Goal: Information Seeking & Learning: Check status

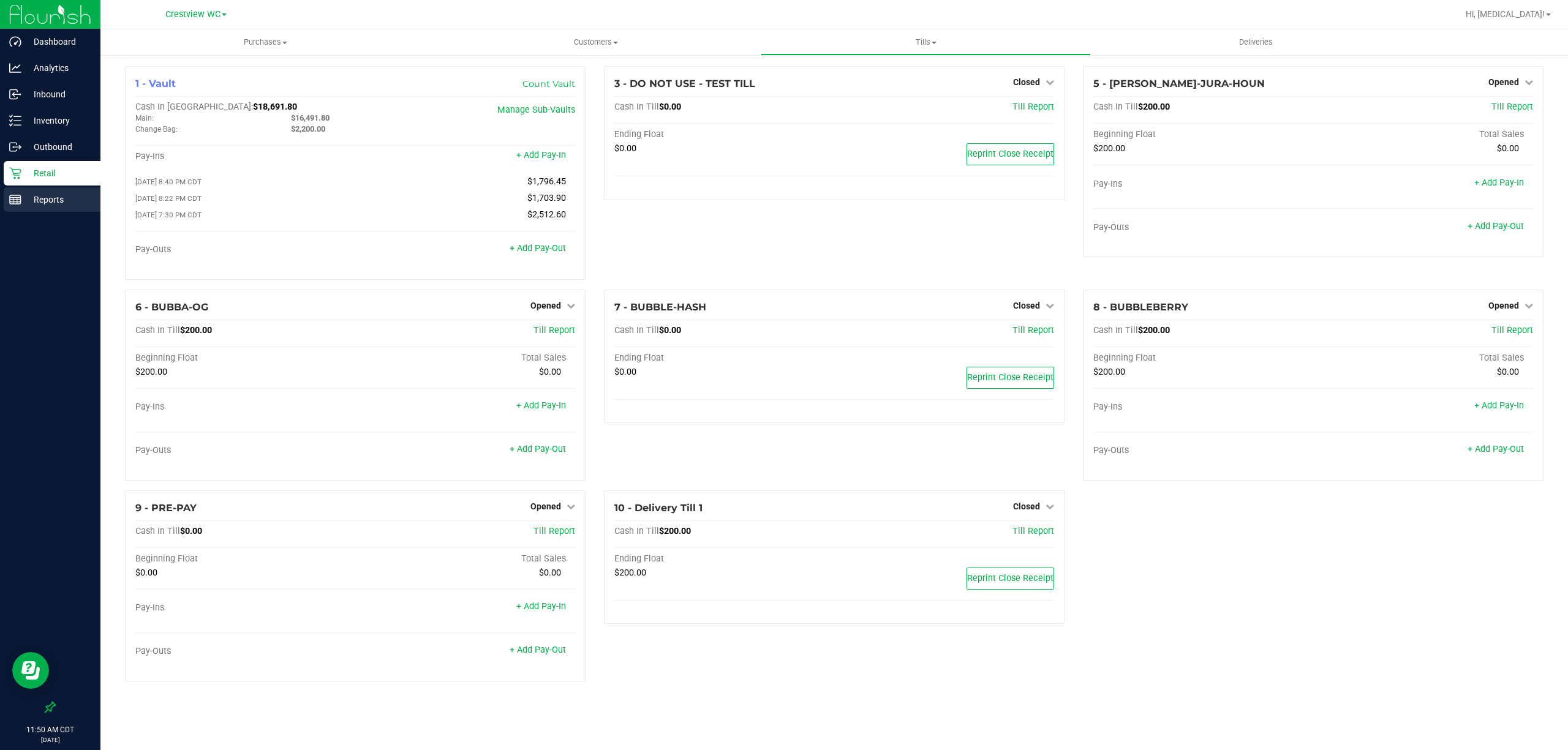
click at [11, 203] on icon at bounding box center [15, 199] width 12 height 12
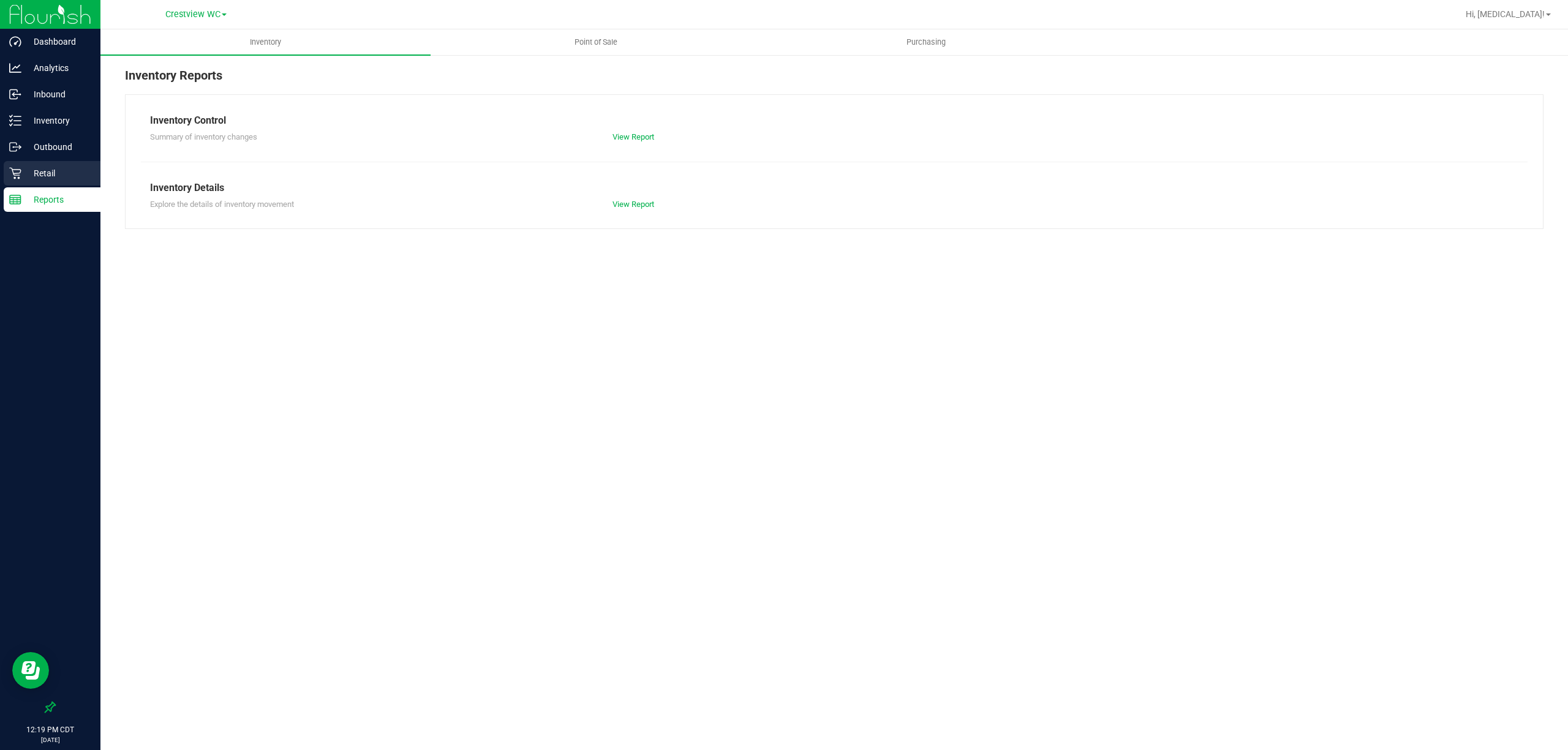
click at [39, 170] on p "Retail" at bounding box center [58, 173] width 74 height 15
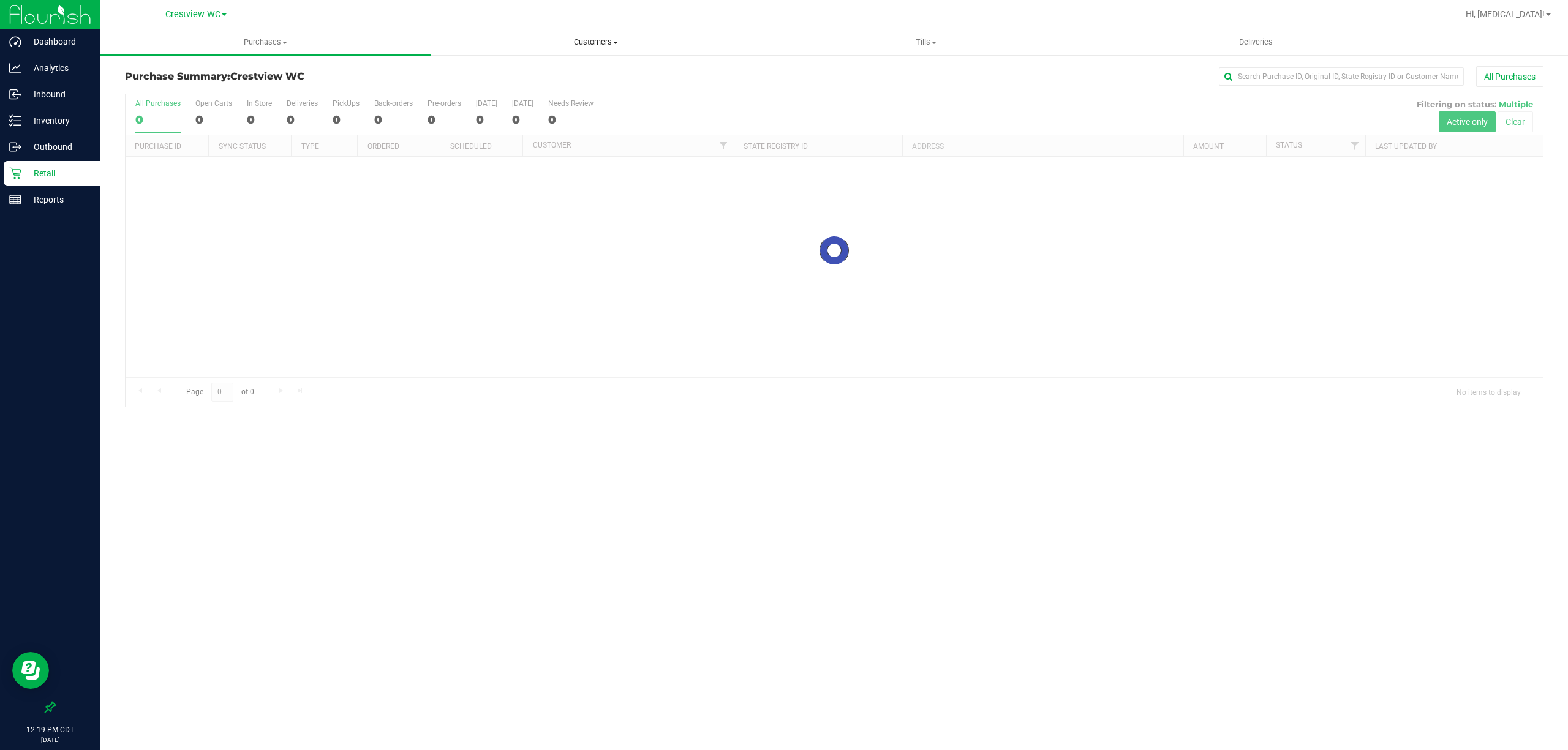
click at [606, 42] on span "Customers" at bounding box center [595, 42] width 329 height 11
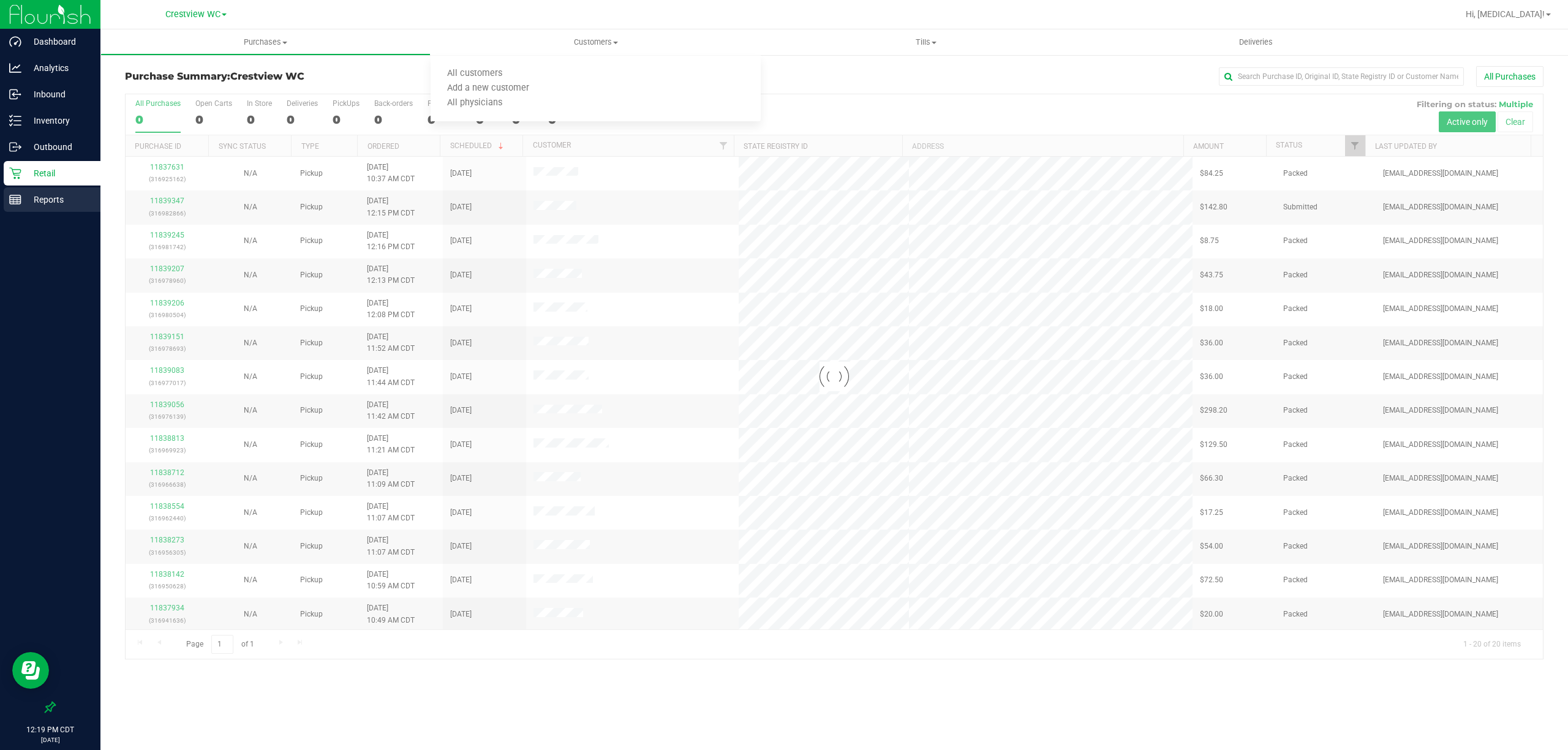
click at [53, 206] on p "Reports" at bounding box center [58, 199] width 74 height 15
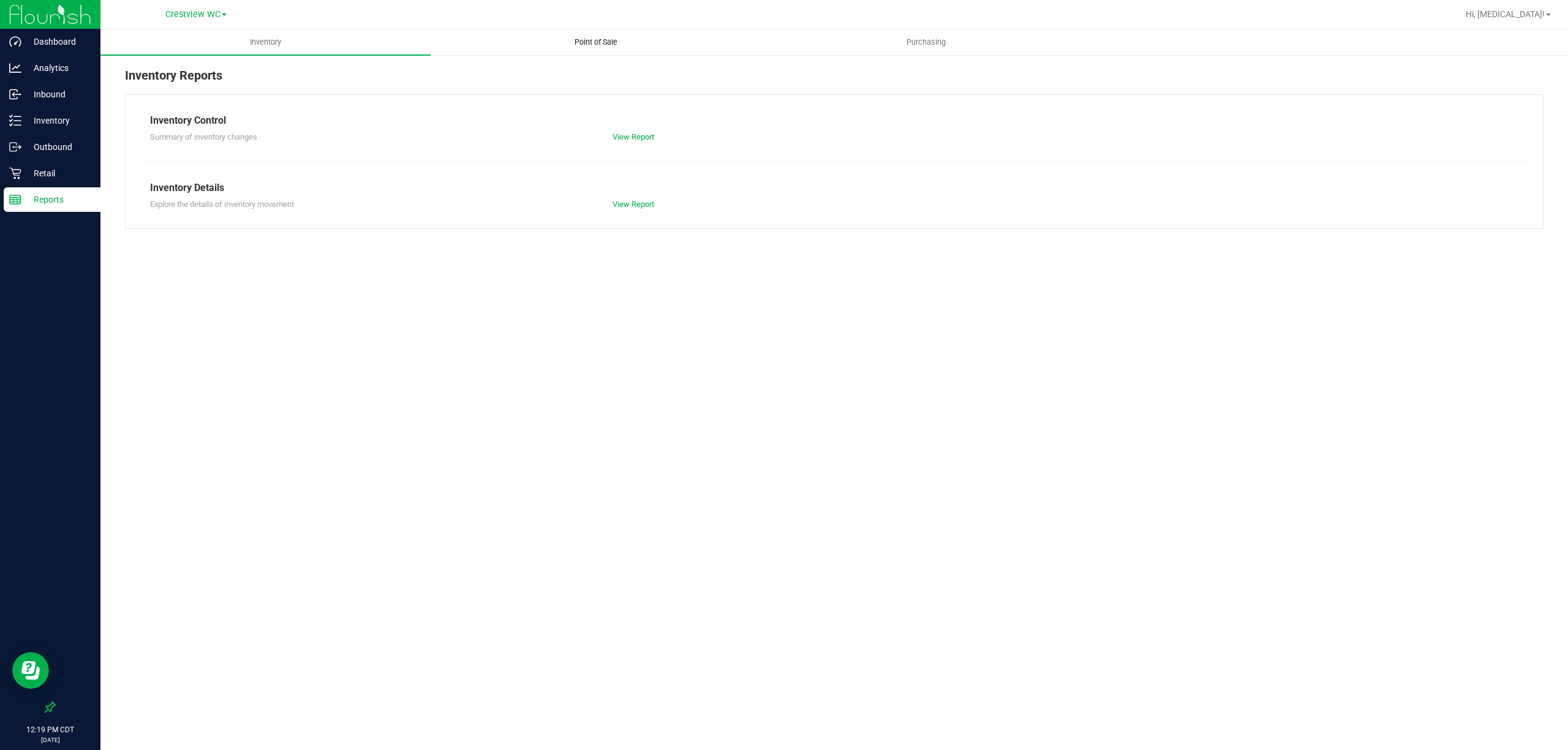
click at [589, 40] on span "Point of Sale" at bounding box center [596, 42] width 76 height 11
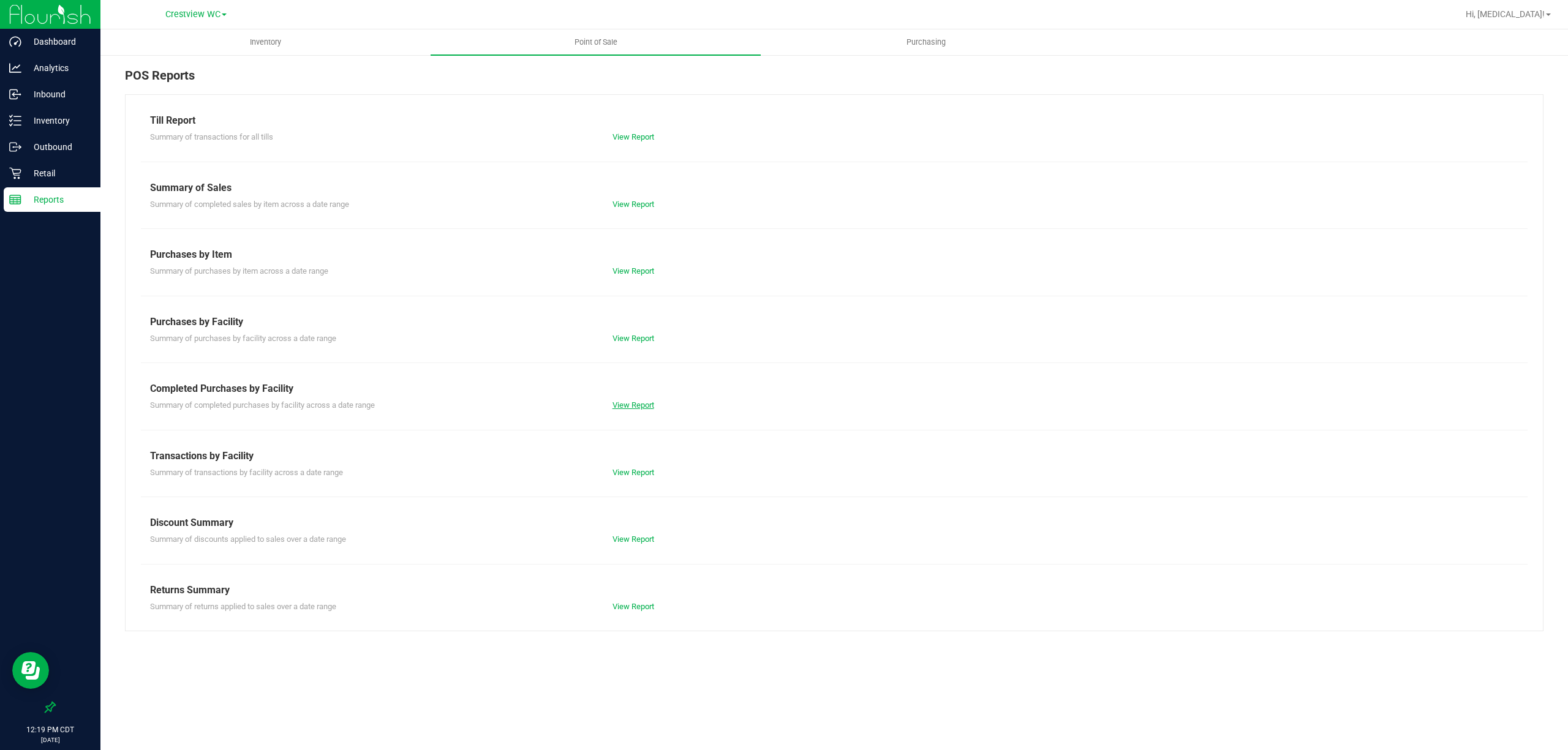
click at [645, 401] on link "View Report" at bounding box center [633, 405] width 41 height 9
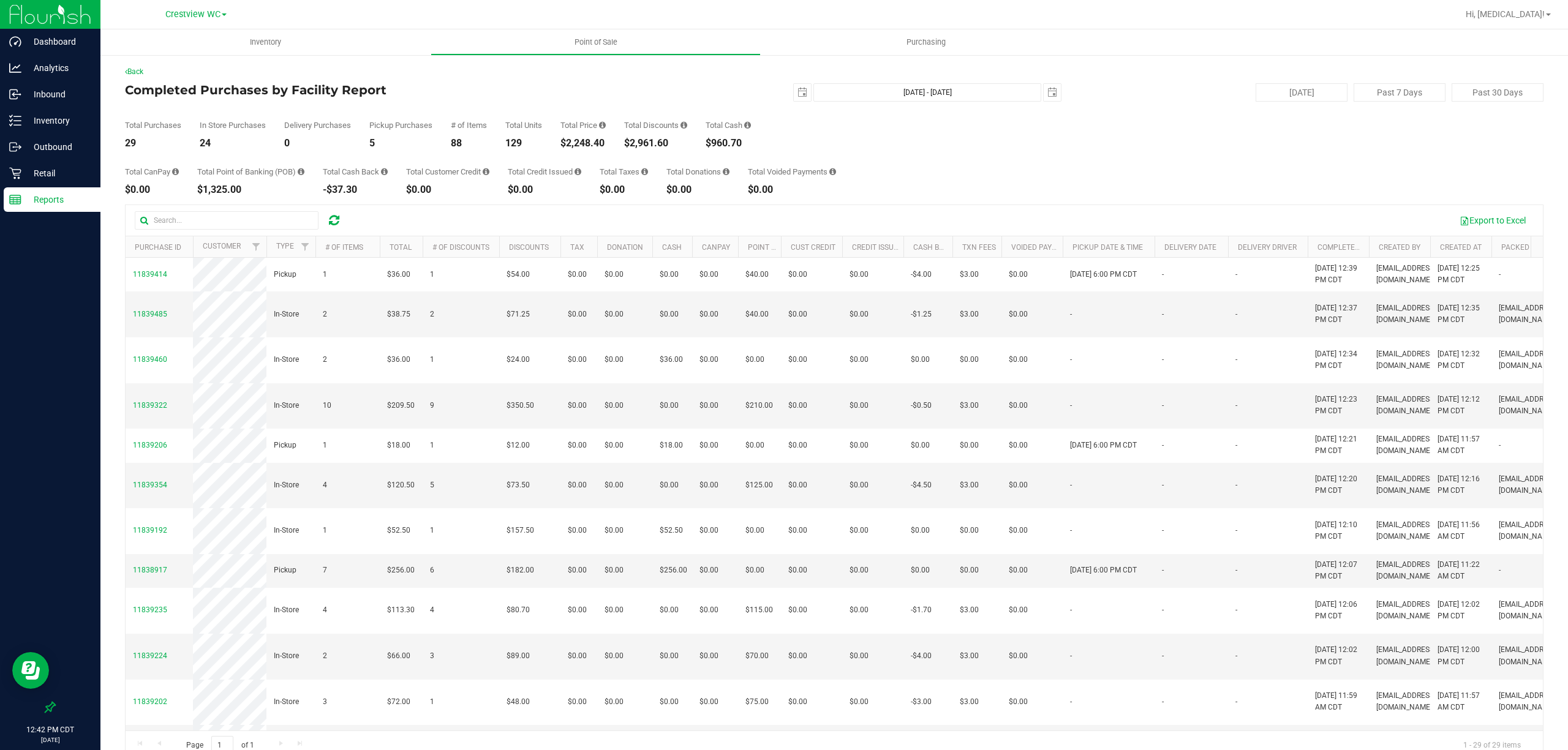
click at [984, 179] on div "Total CanPay $0.00 Total Point of Banking (POB) $1,325.00 Total Cash Back -$37.…" at bounding box center [835, 171] width 1419 height 47
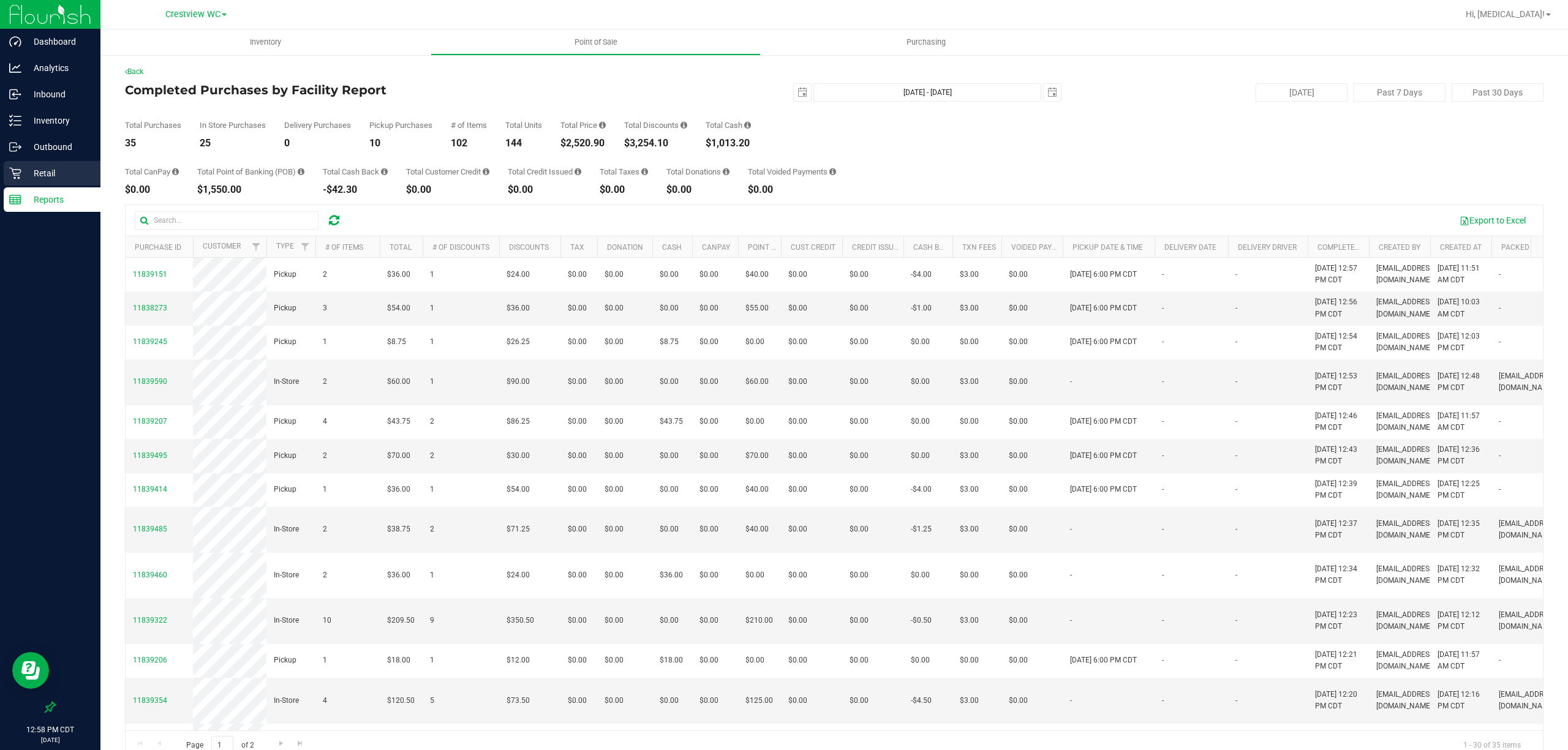
click at [33, 173] on p "Retail" at bounding box center [58, 173] width 74 height 15
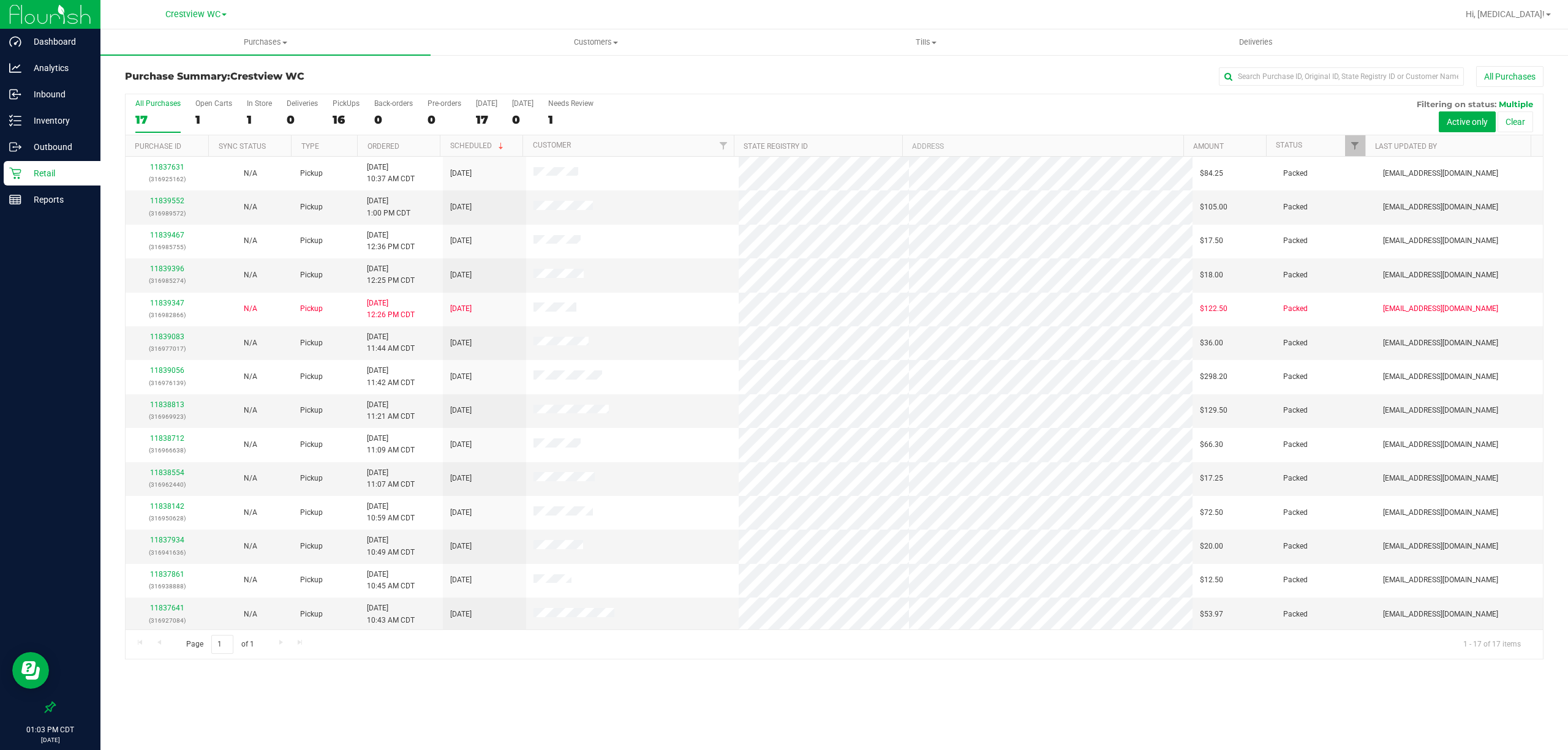
click at [331, 120] on div "All Purchases 17 Open Carts 1 In Store 1 Deliveries 0 PickUps 16 Back-orders 0 …" at bounding box center [835, 114] width 1417 height 41
click at [336, 119] on div "16" at bounding box center [346, 119] width 27 height 14
click at [0, 0] on input "PickUps 16" at bounding box center [0, 0] width 0 height 0
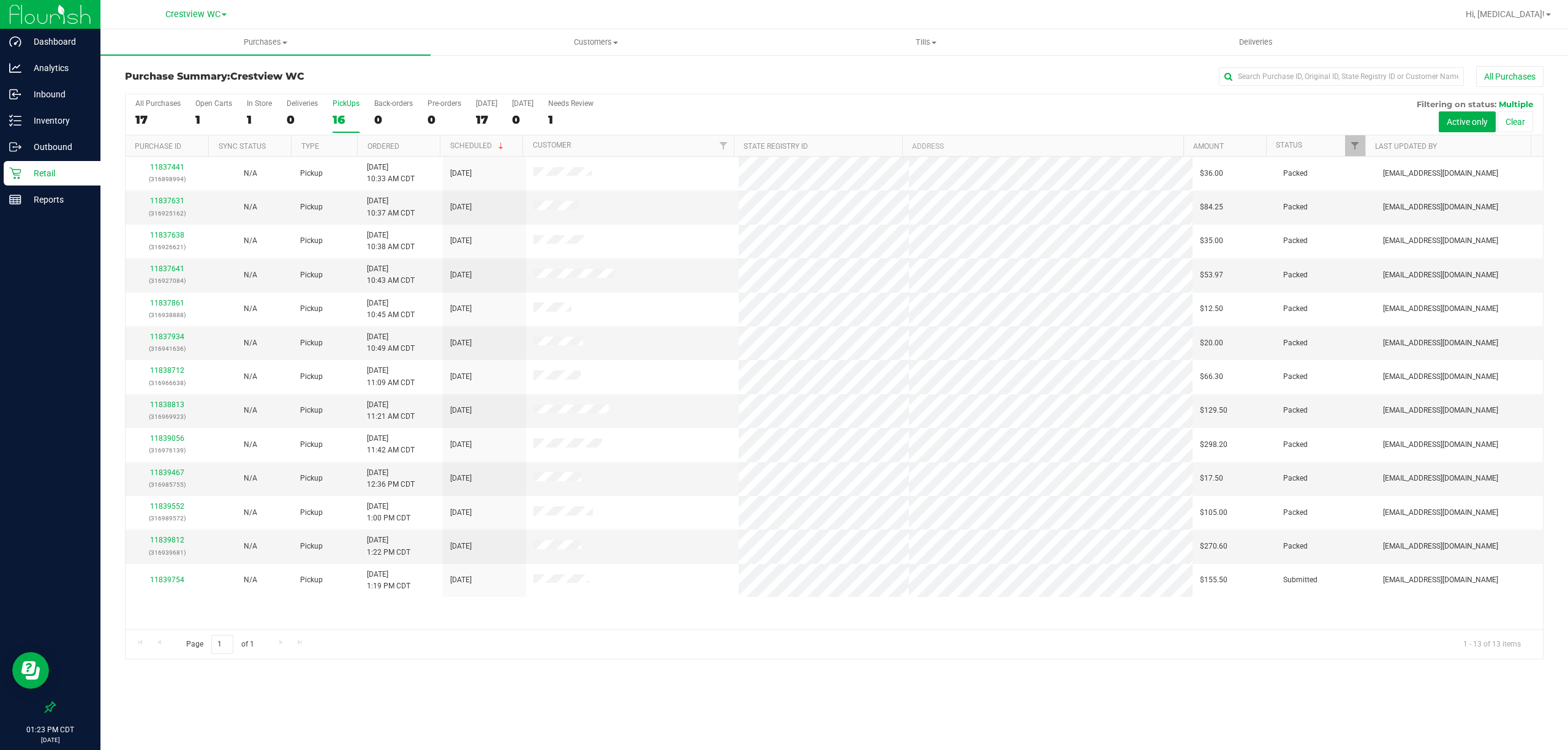
click at [329, 120] on div "All Purchases 17 Open Carts 1 In Store 1 Deliveries 0 PickUps 16 Back-orders 0 …" at bounding box center [835, 114] width 1417 height 41
click at [344, 121] on div "16" at bounding box center [346, 119] width 27 height 14
click at [0, 0] on input "PickUps 16" at bounding box center [0, 0] width 0 height 0
click at [299, 116] on div "1" at bounding box center [302, 119] width 31 height 14
click at [0, 0] on input "Deliveries 1" at bounding box center [0, 0] width 0 height 0
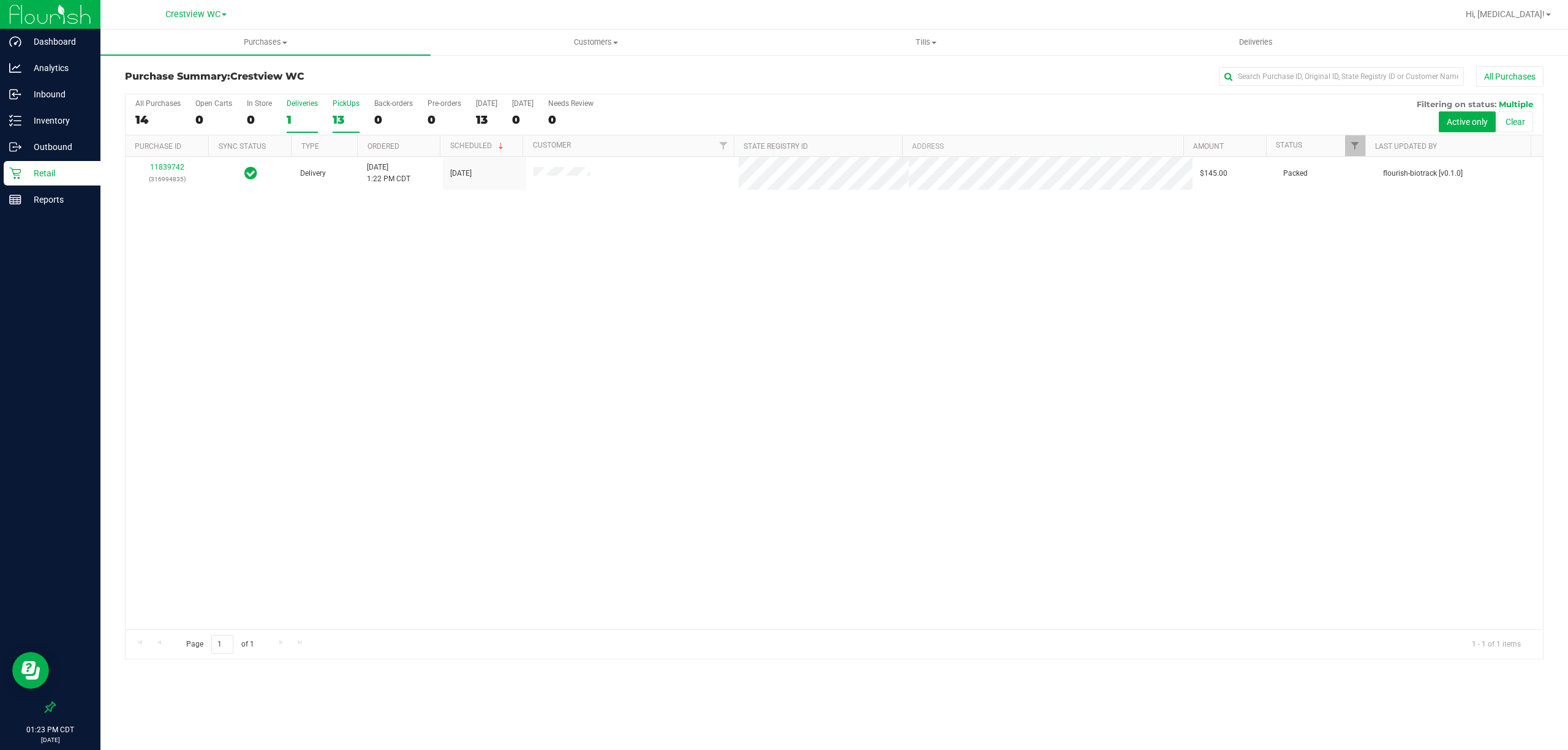
click at [347, 113] on div "13" at bounding box center [346, 119] width 27 height 14
click at [0, 0] on input "PickUps 13" at bounding box center [0, 0] width 0 height 0
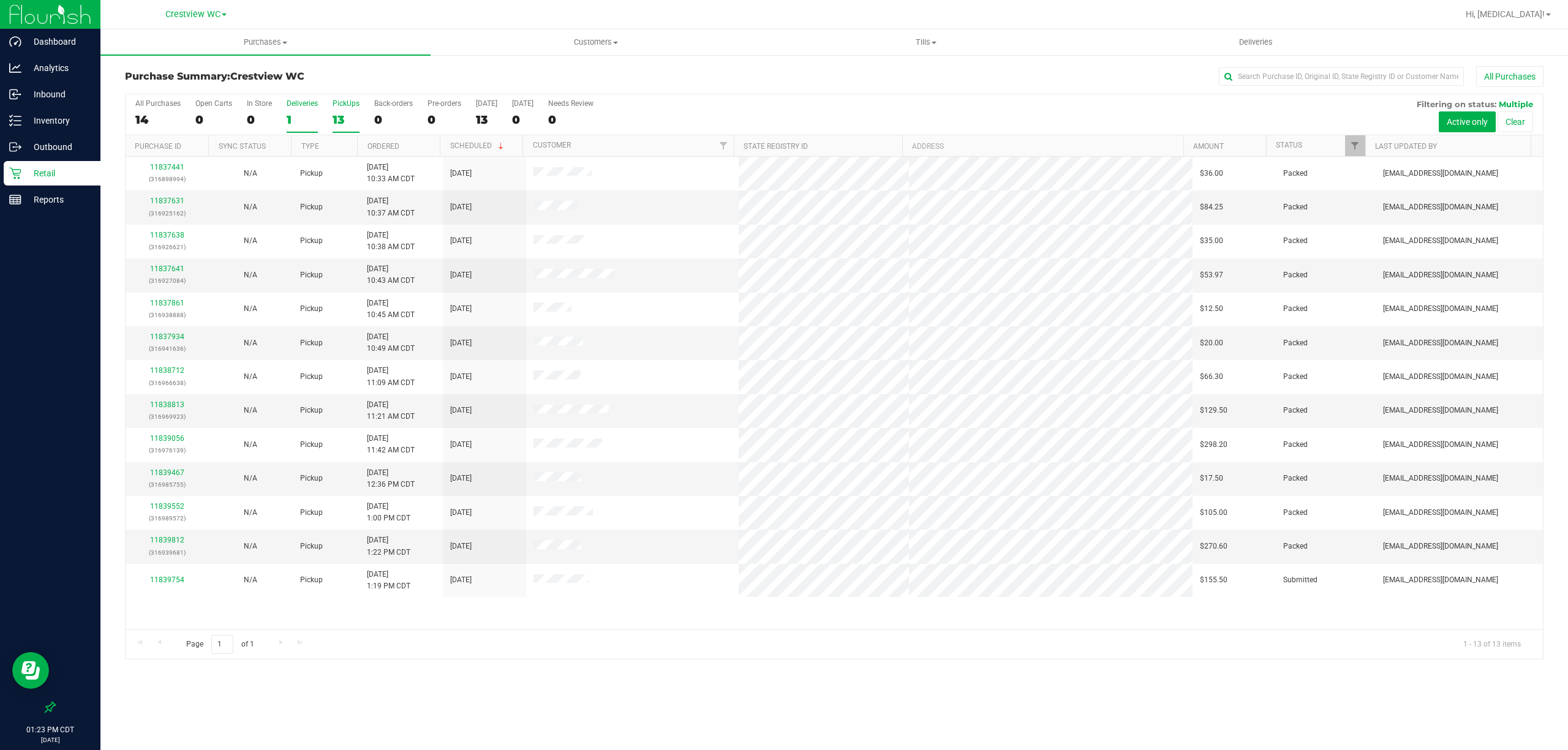
click at [290, 114] on div "1" at bounding box center [302, 119] width 31 height 14
click at [0, 0] on input "Deliveries 1" at bounding box center [0, 0] width 0 height 0
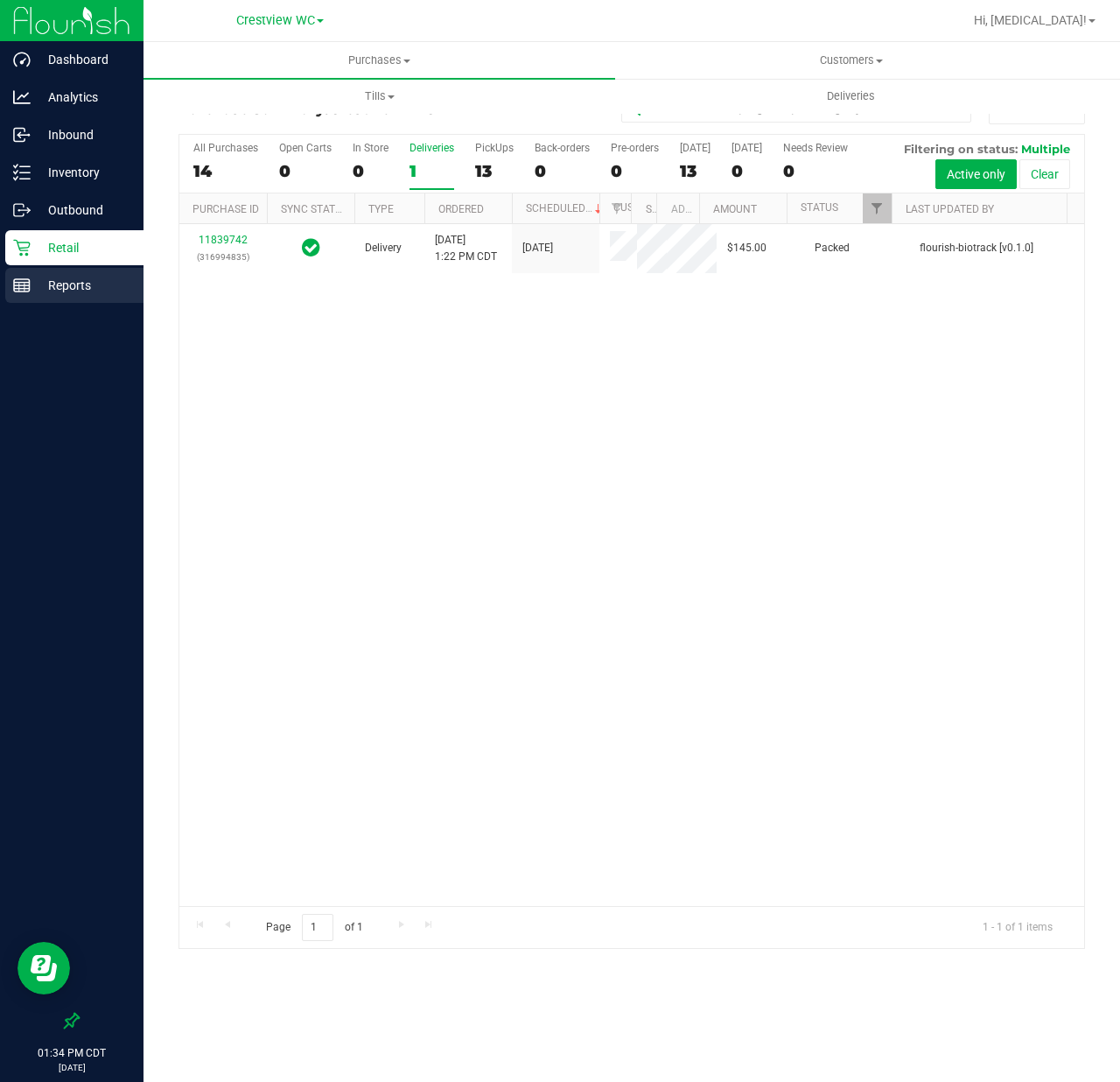
click at [55, 274] on div "Reports" at bounding box center [74, 285] width 139 height 35
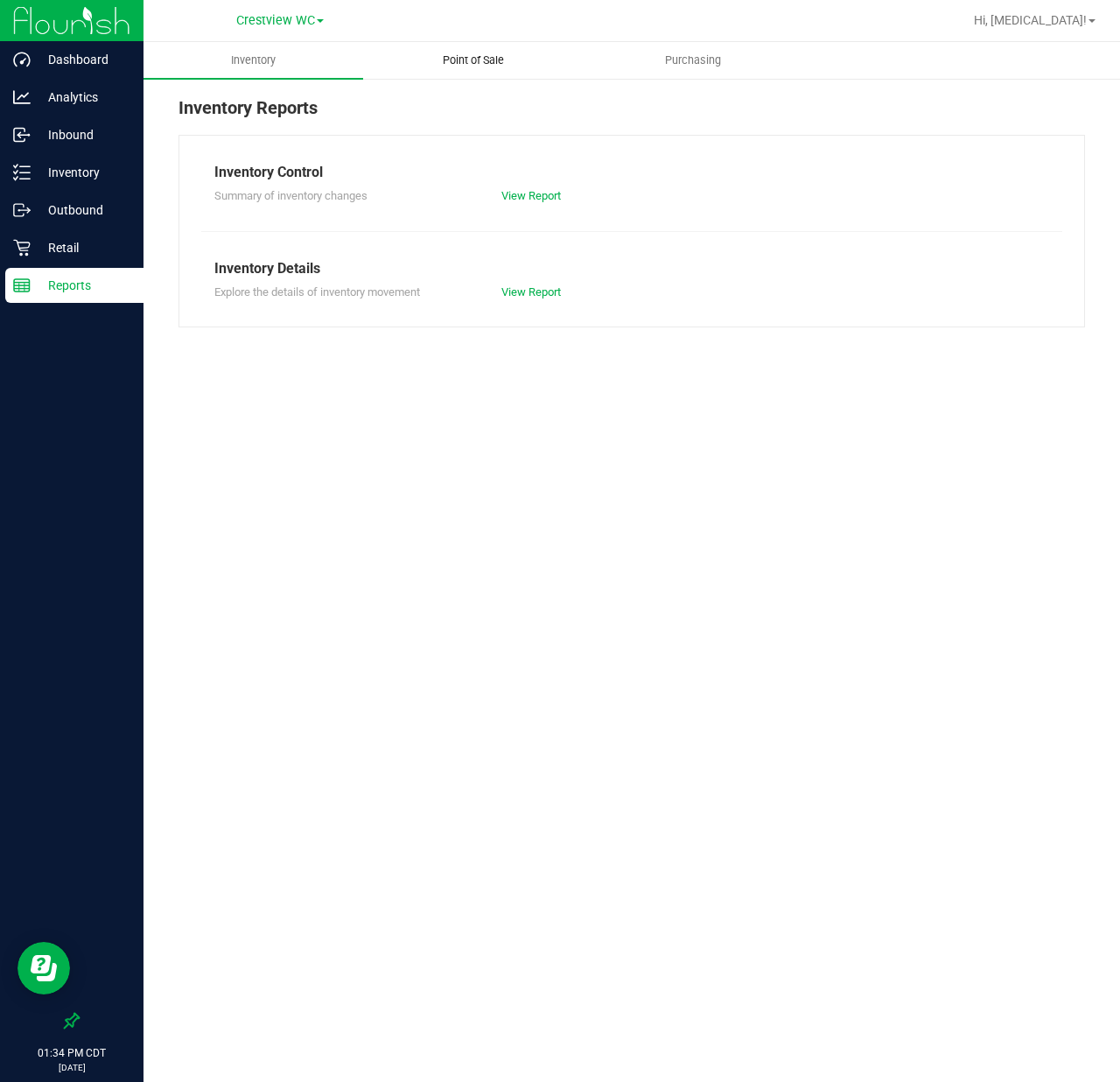
click at [468, 67] on span "Point of Sale" at bounding box center [472, 60] width 108 height 15
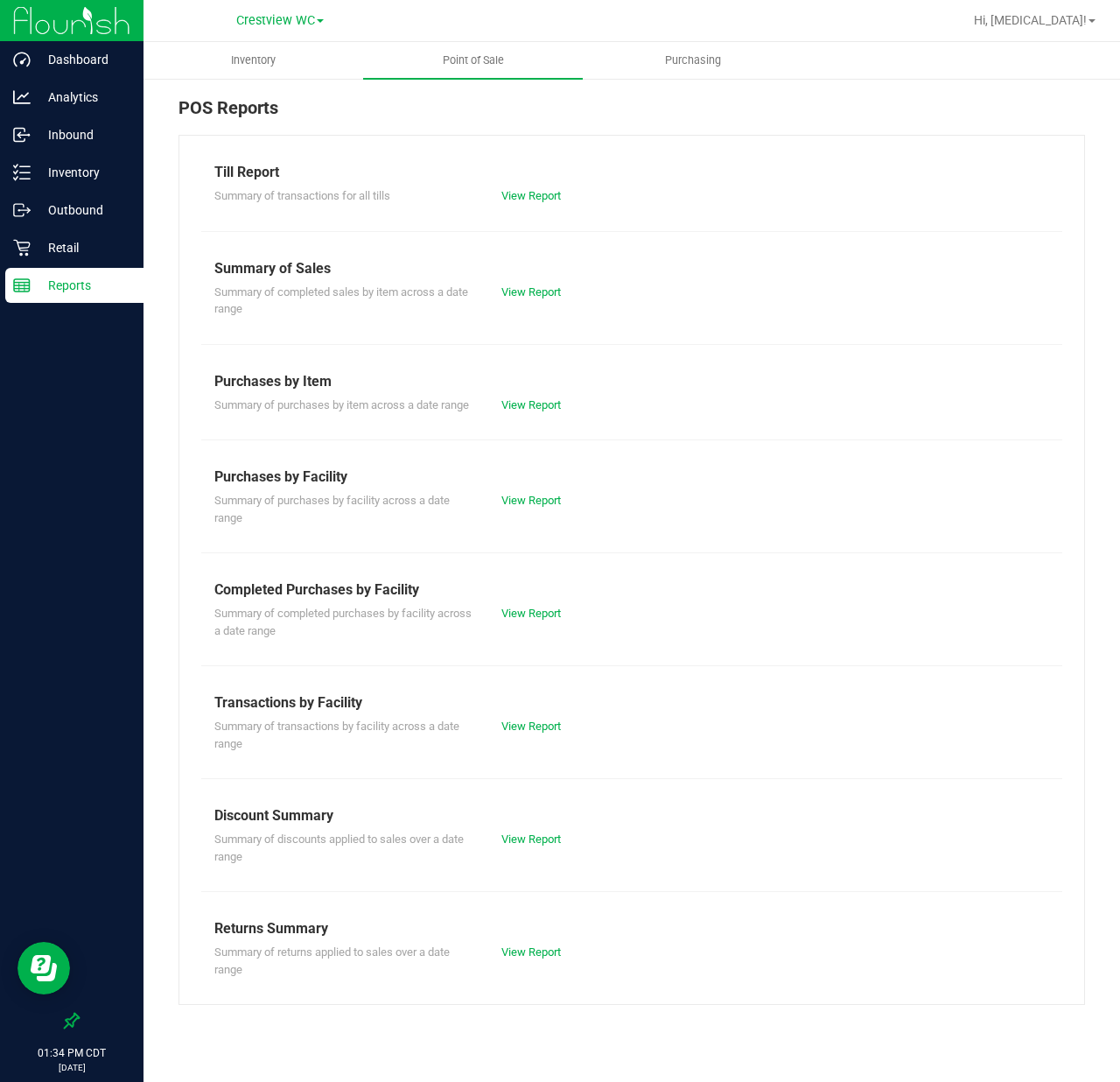
click at [520, 632] on div "Summary of completed purchases by facility across a date range View Report" at bounding box center [631, 620] width 862 height 38
click at [526, 616] on link "View Report" at bounding box center [531, 613] width 59 height 13
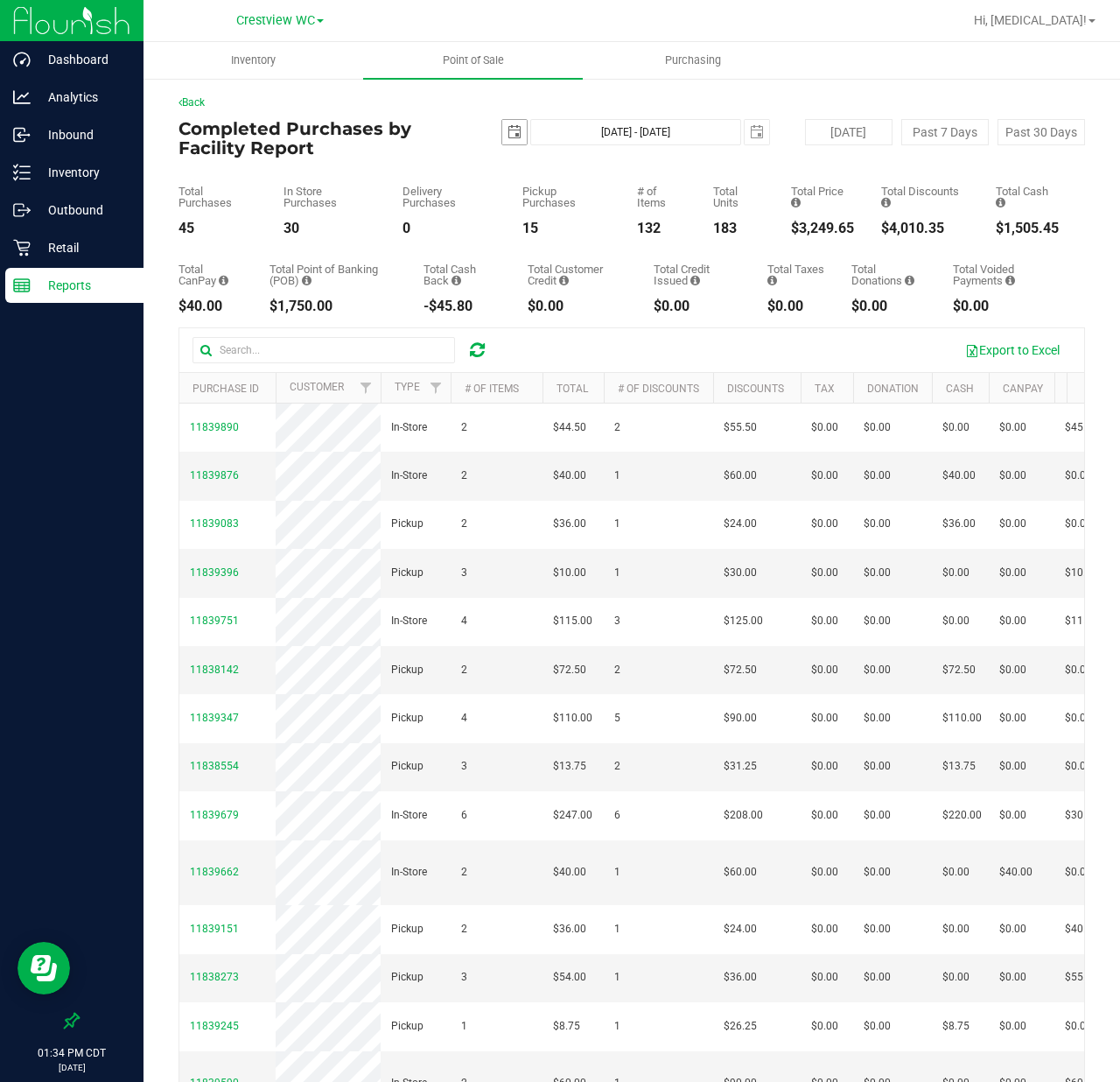
click at [515, 137] on span "select" at bounding box center [515, 132] width 25 height 25
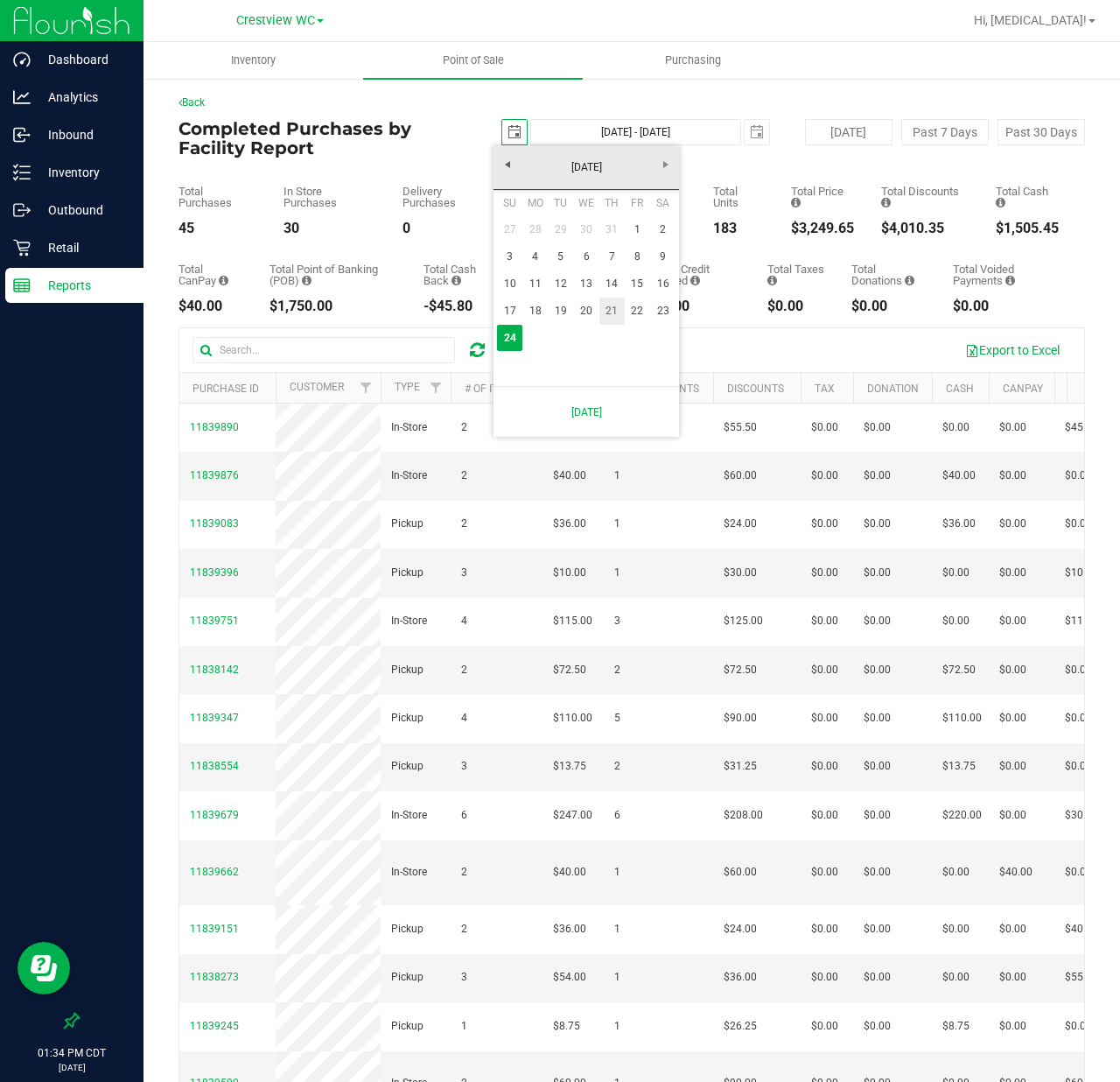
click at [609, 310] on link "21" at bounding box center [612, 311] width 26 height 27
type input "[DATE]"
type input "[DATE] - [DATE]"
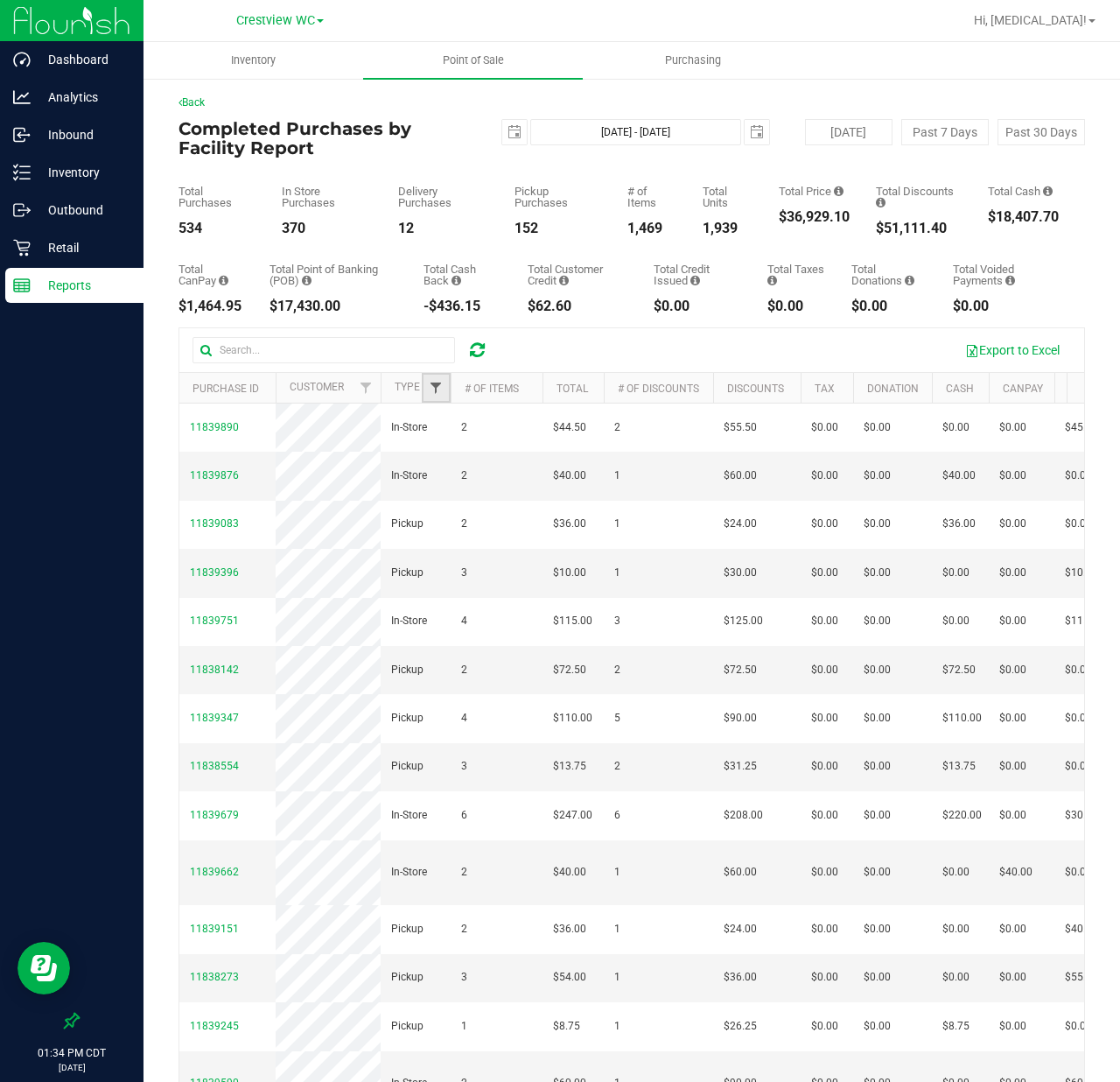
click at [438, 390] on span "Filter" at bounding box center [435, 387] width 14 height 14
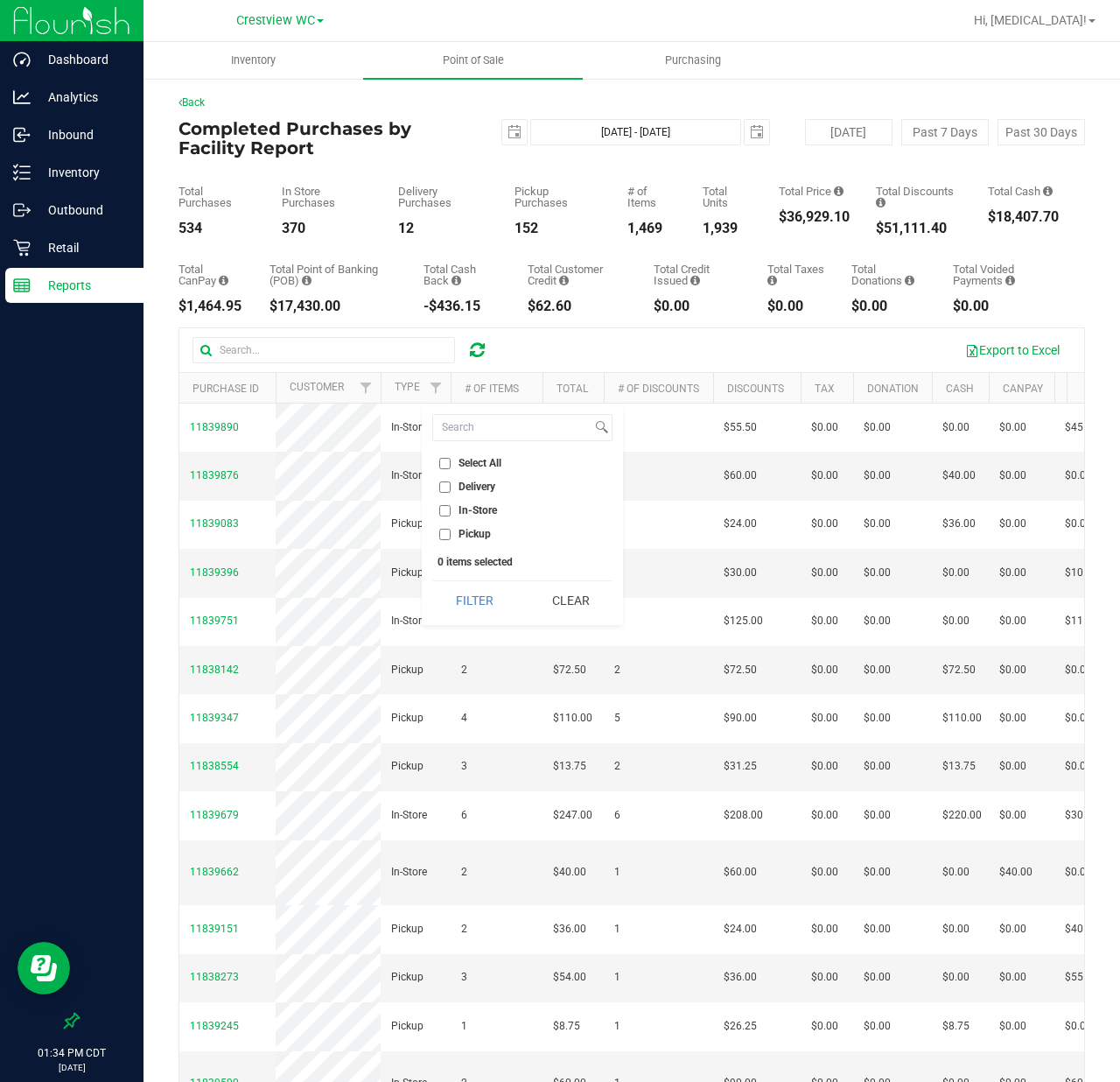
click at [485, 485] on span "Delivery" at bounding box center [477, 486] width 36 height 11
click at [450, 485] on input "Delivery" at bounding box center [445, 487] width 11 height 11
checkbox input "true"
click at [485, 603] on button "Filter" at bounding box center [474, 601] width 84 height 38
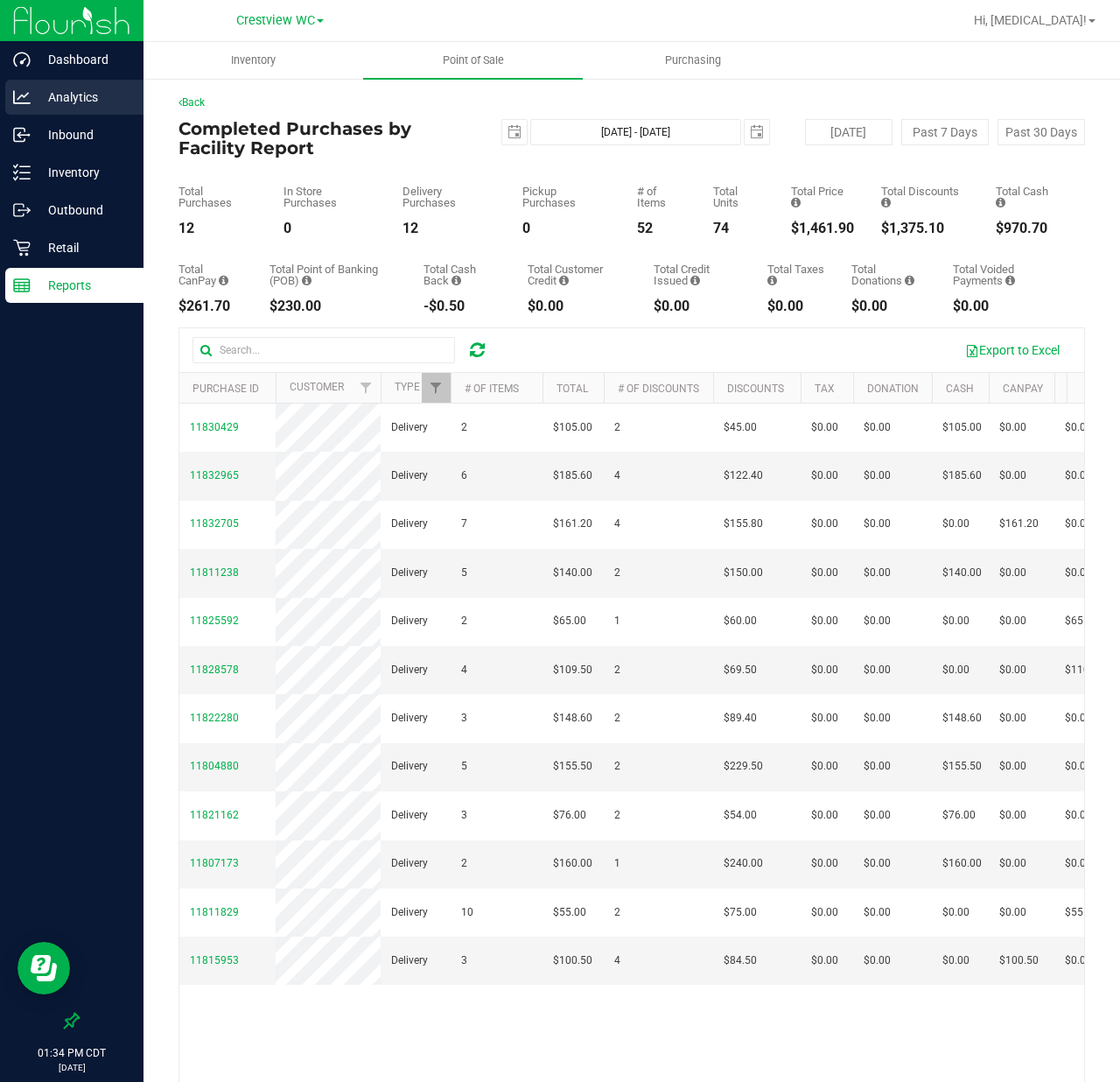
click at [82, 105] on p "Analytics" at bounding box center [83, 98] width 105 height 21
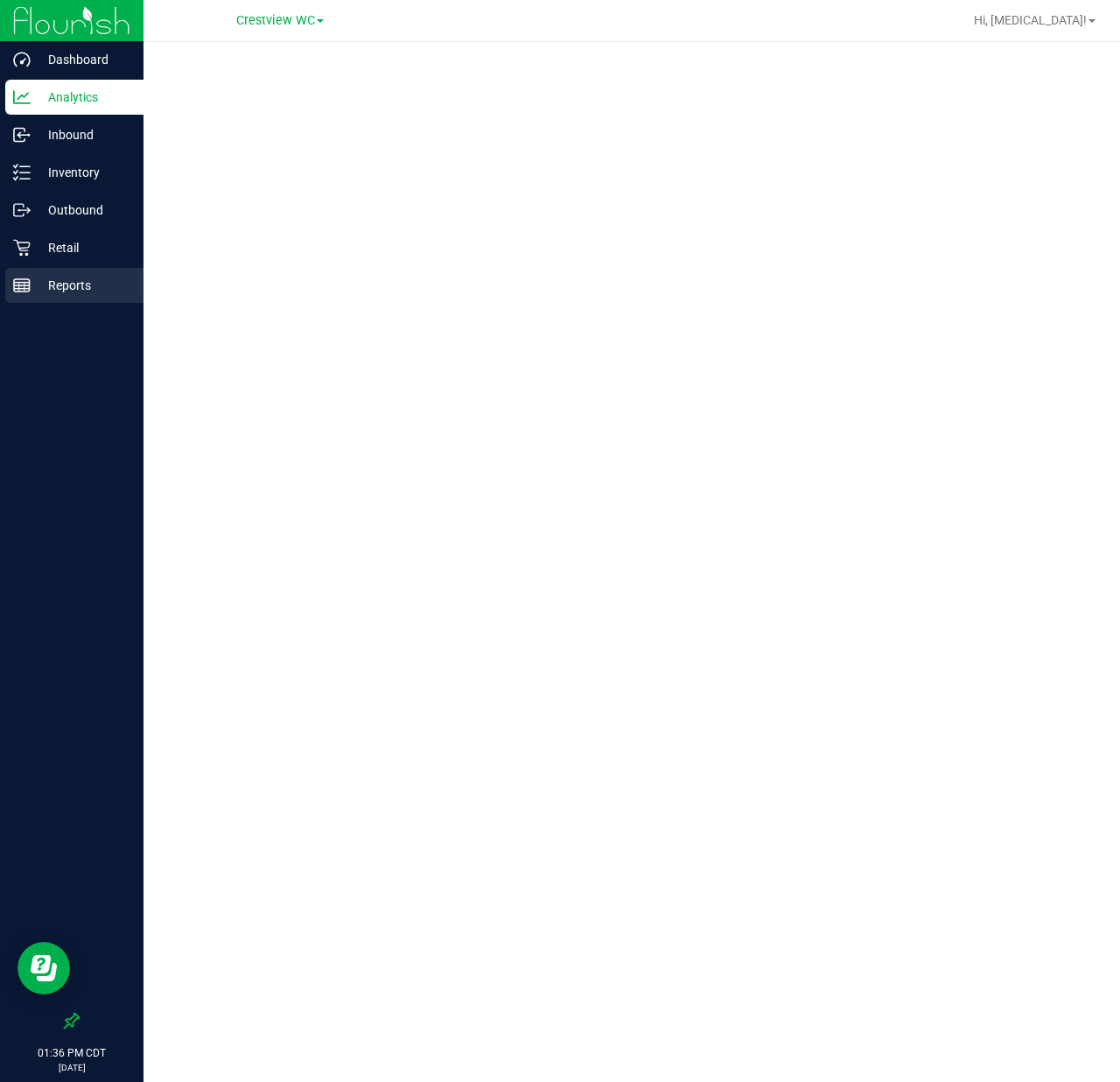
click at [63, 296] on div "Reports" at bounding box center [74, 285] width 139 height 35
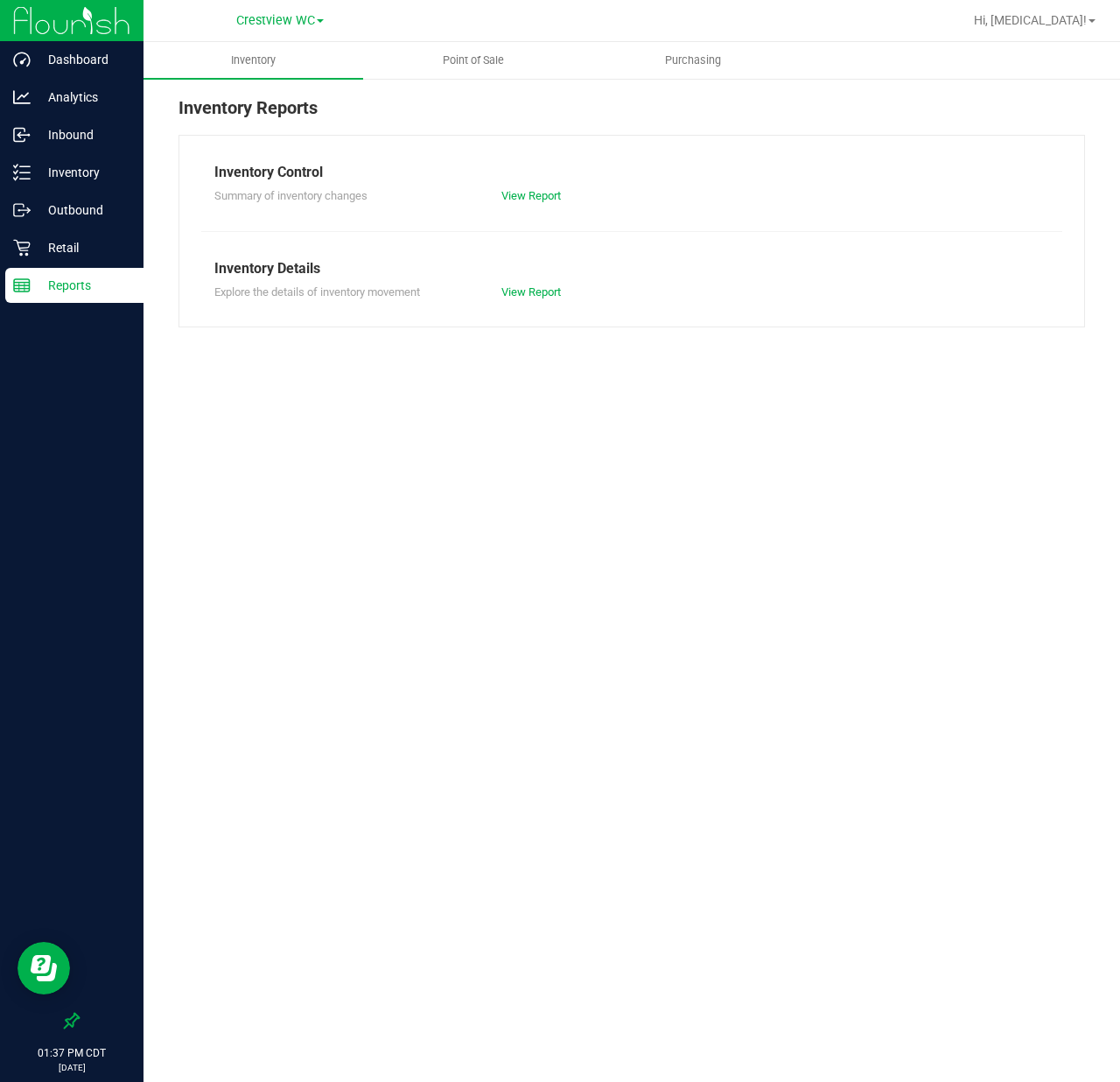
click at [701, 634] on div "Inventory Point of Sale Purchasing Inventory Reports Inventory Control Summary …" at bounding box center [631, 562] width 977 height 1040
click at [56, 256] on p "Retail" at bounding box center [83, 248] width 105 height 21
